Goal: Check status: Check status

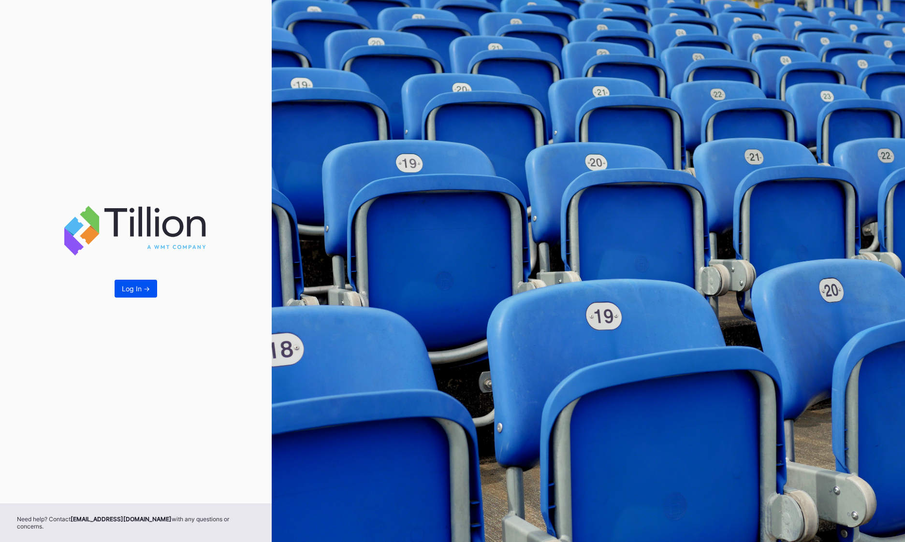
click at [134, 293] on div "Log In ->" at bounding box center [136, 289] width 28 height 8
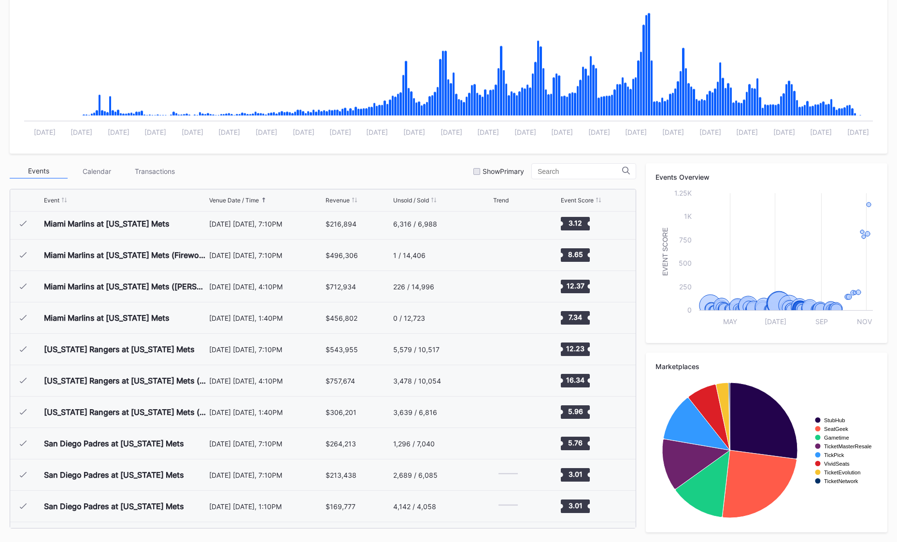
scroll to position [2479, 0]
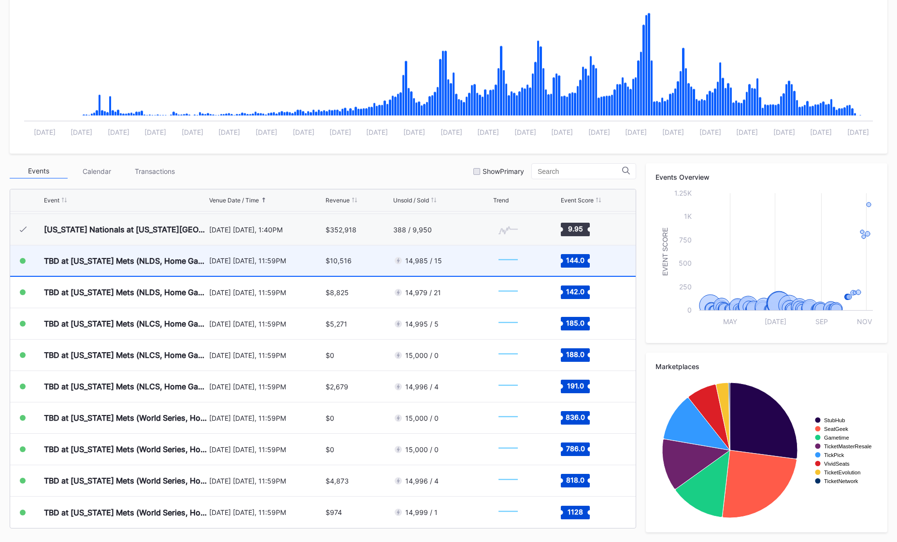
click at [227, 266] on div "[DATE] [DATE], 11:59PM" at bounding box center [266, 260] width 114 height 30
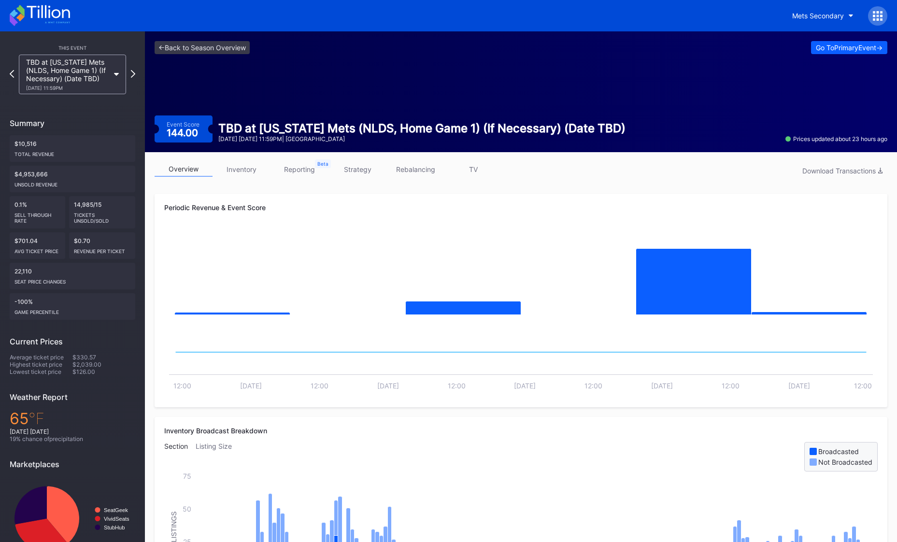
click at [367, 172] on link "strategy" at bounding box center [358, 169] width 58 height 15
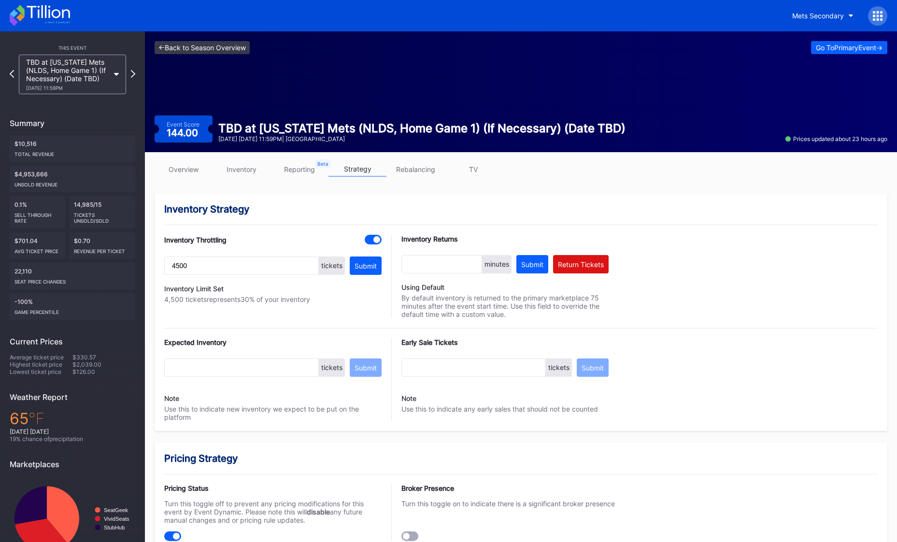
click at [197, 47] on link "<- Back to Season Overview" at bounding box center [202, 47] width 95 height 13
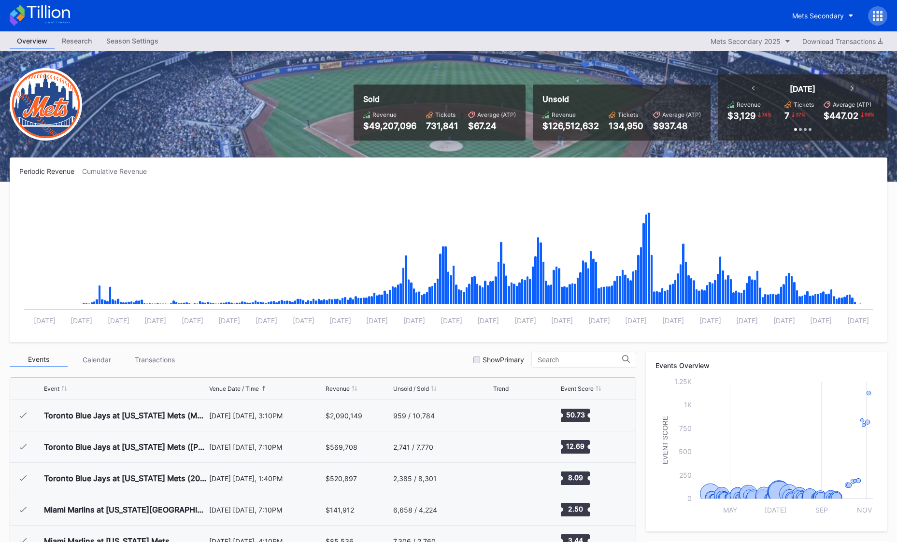
scroll to position [2479, 0]
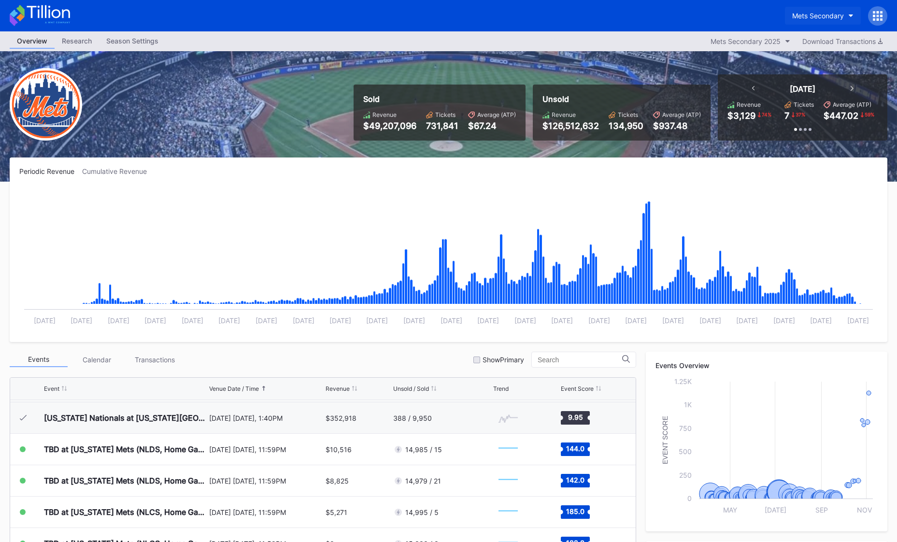
click at [833, 13] on div "Mets Secondary" at bounding box center [818, 16] width 52 height 8
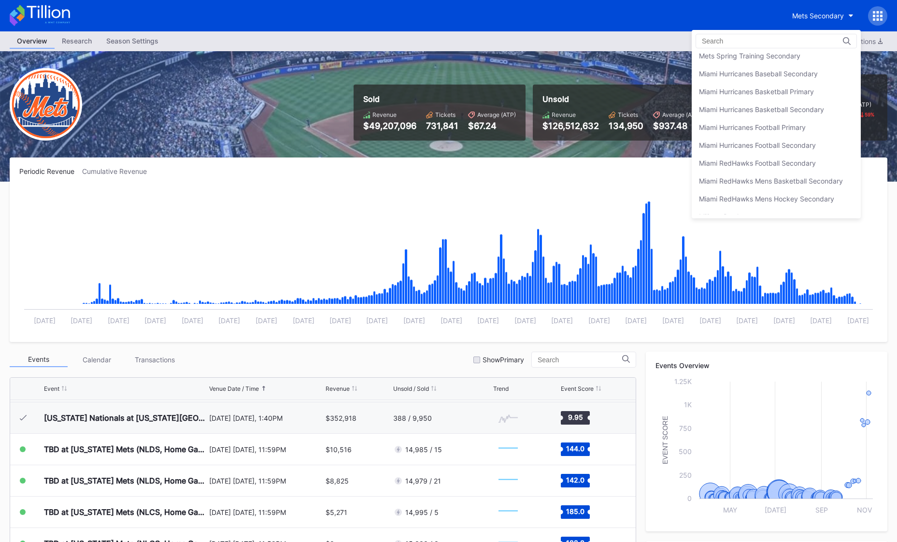
scroll to position [1549, 0]
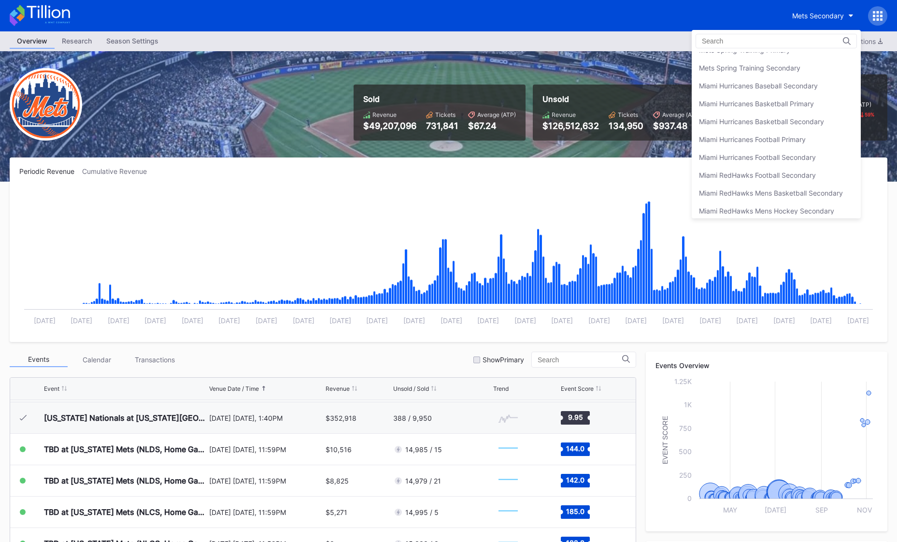
click at [751, 23] on div "Mets Primary" at bounding box center [776, 14] width 169 height 18
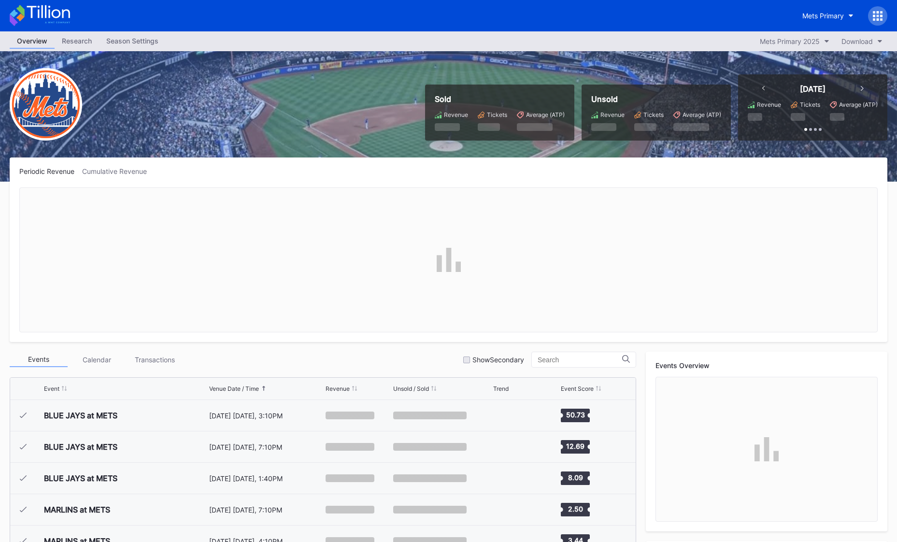
scroll to position [2479, 0]
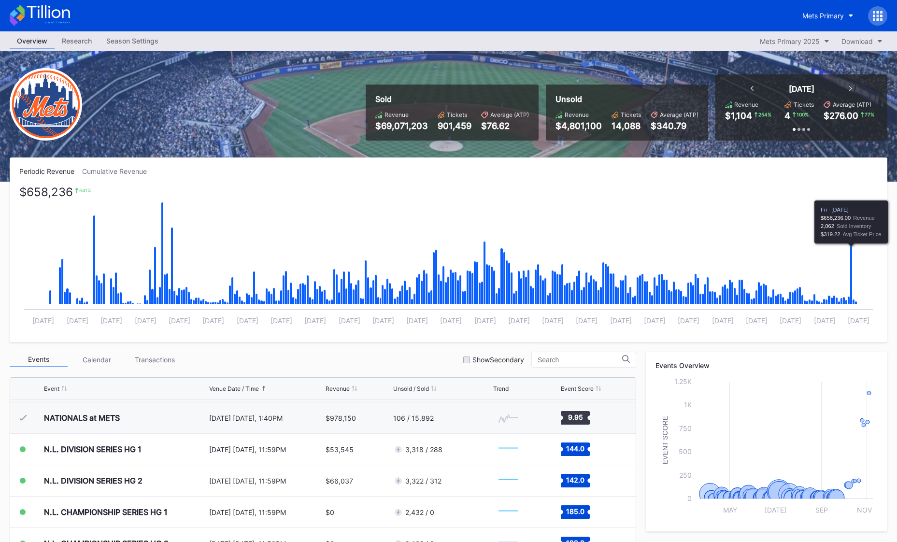
click at [852, 268] on icon "Chart title" at bounding box center [851, 275] width 2 height 58
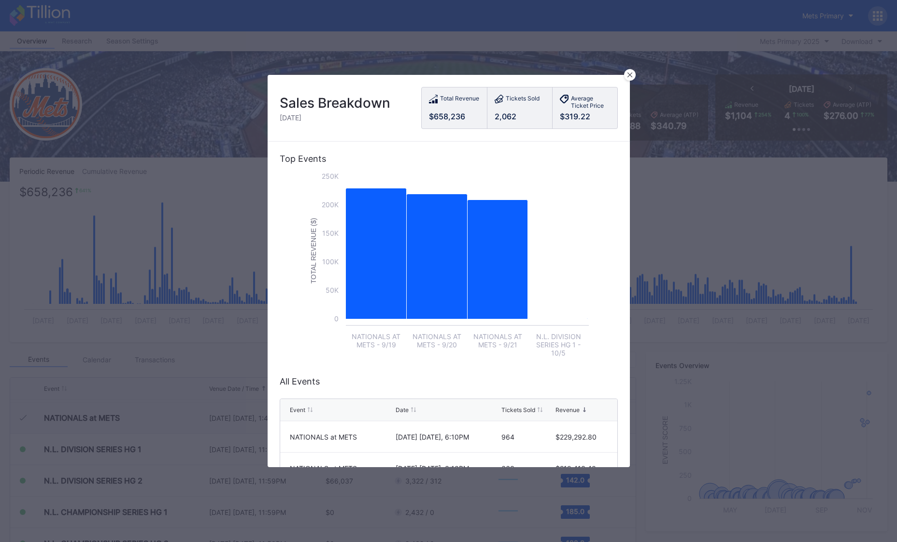
click at [506, 110] on div "Tickets Sold 2,062" at bounding box center [519, 107] width 65 height 41
click at [511, 97] on div "Tickets Sold" at bounding box center [523, 100] width 34 height 10
click at [504, 120] on div "2,062" at bounding box center [520, 117] width 50 height 10
drag, startPoint x: 442, startPoint y: 116, endPoint x: 451, endPoint y: 99, distance: 19.2
click at [442, 116] on div "$658,236" at bounding box center [454, 117] width 51 height 10
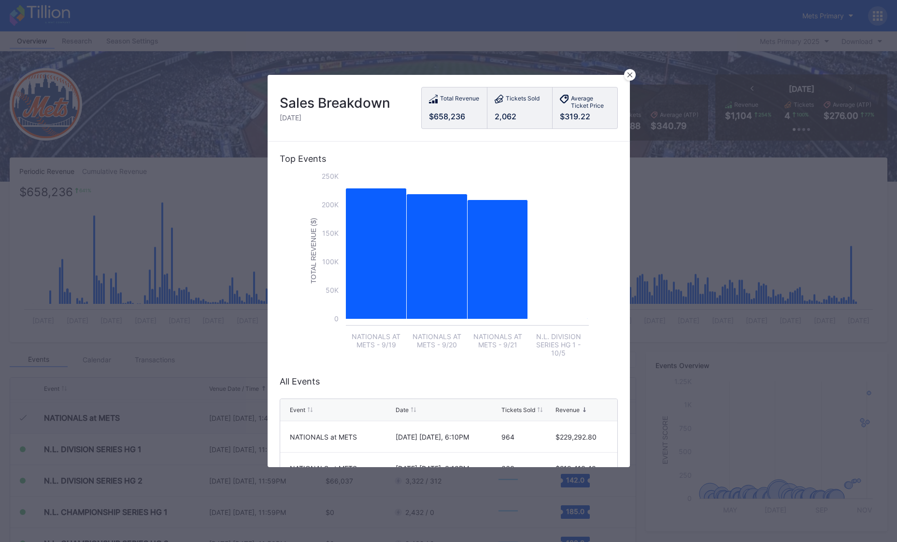
click at [453, 97] on div "Total Revenue" at bounding box center [459, 100] width 39 height 10
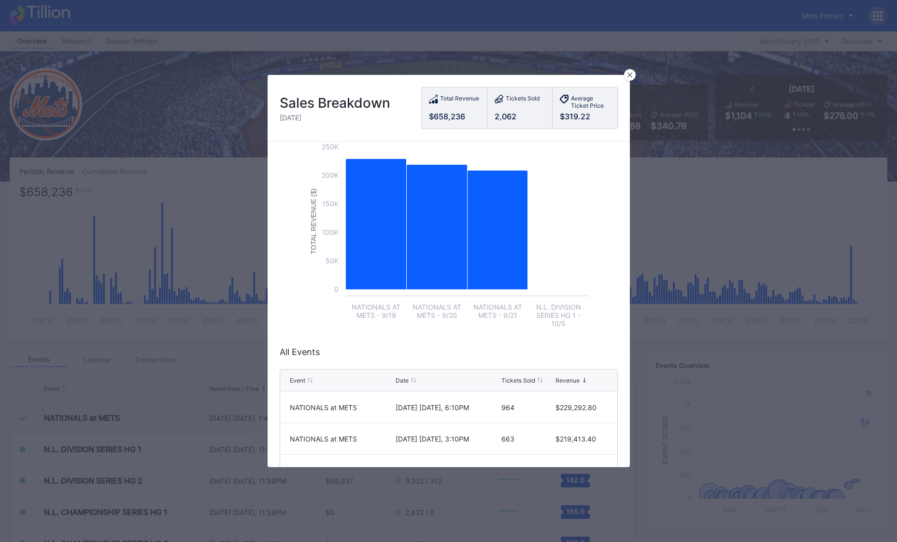
scroll to position [0, 0]
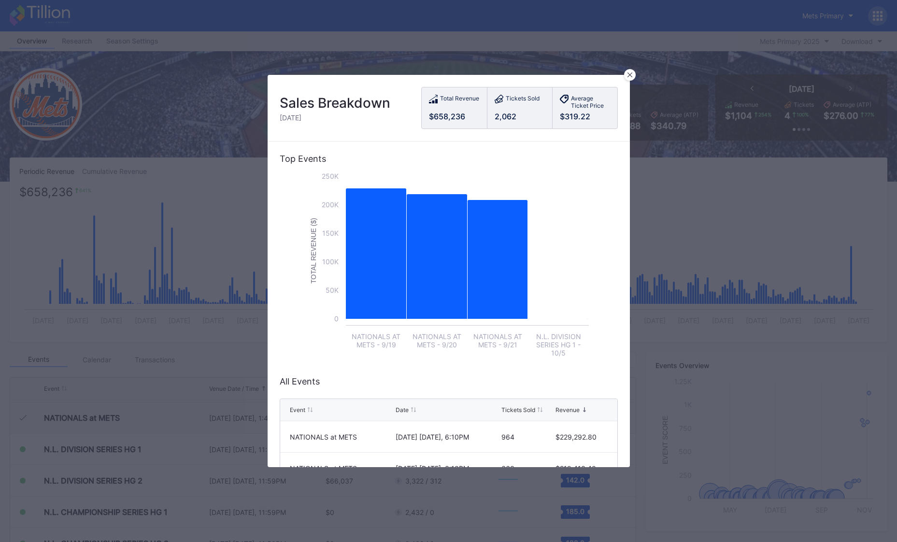
click at [630, 78] on div at bounding box center [630, 75] width 12 height 12
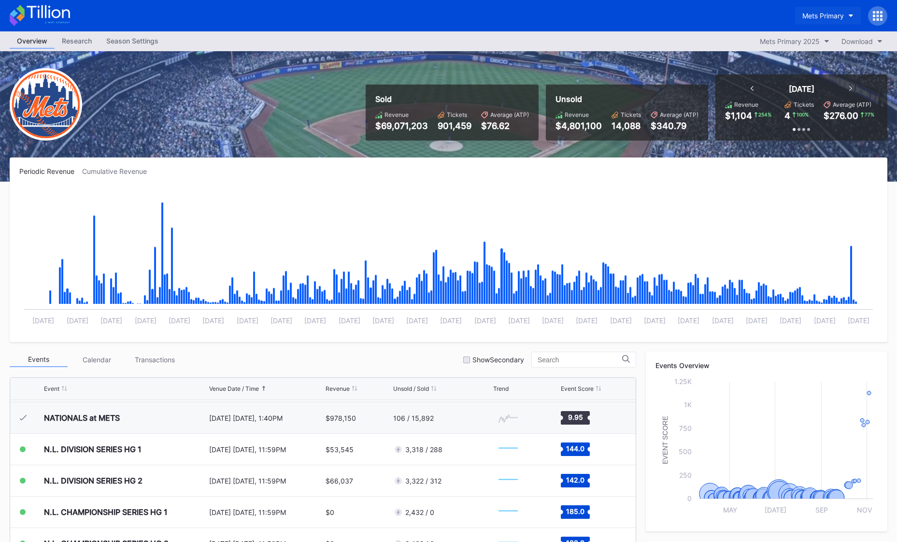
click at [832, 12] on div "Mets Primary" at bounding box center [824, 16] width 42 height 8
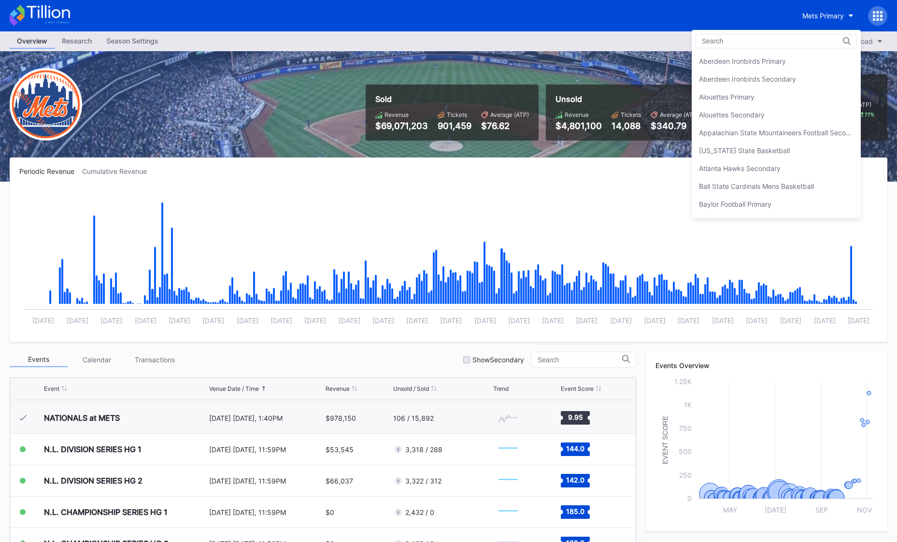
scroll to position [1542, 0]
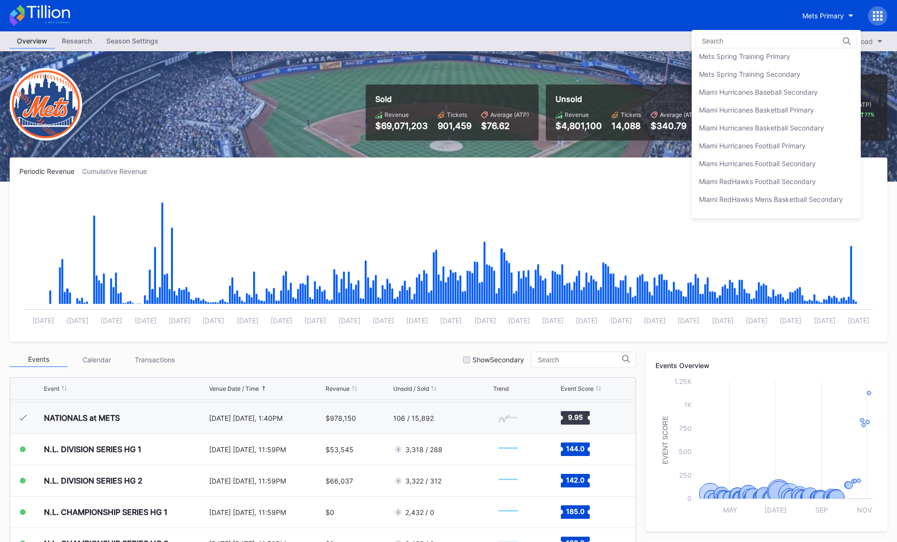
click at [728, 43] on div "Mets Secondary" at bounding box center [725, 38] width 52 height 8
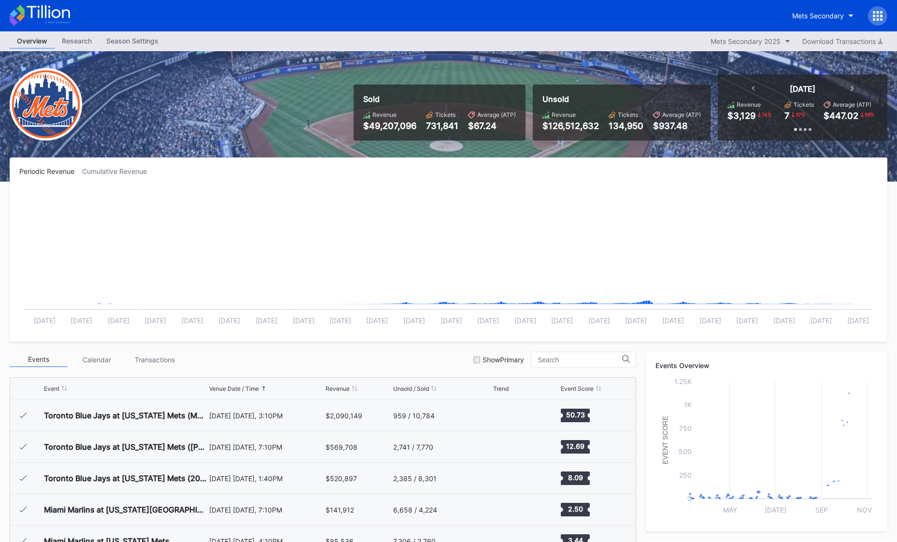
scroll to position [2479, 0]
